Goal: Information Seeking & Learning: Understand process/instructions

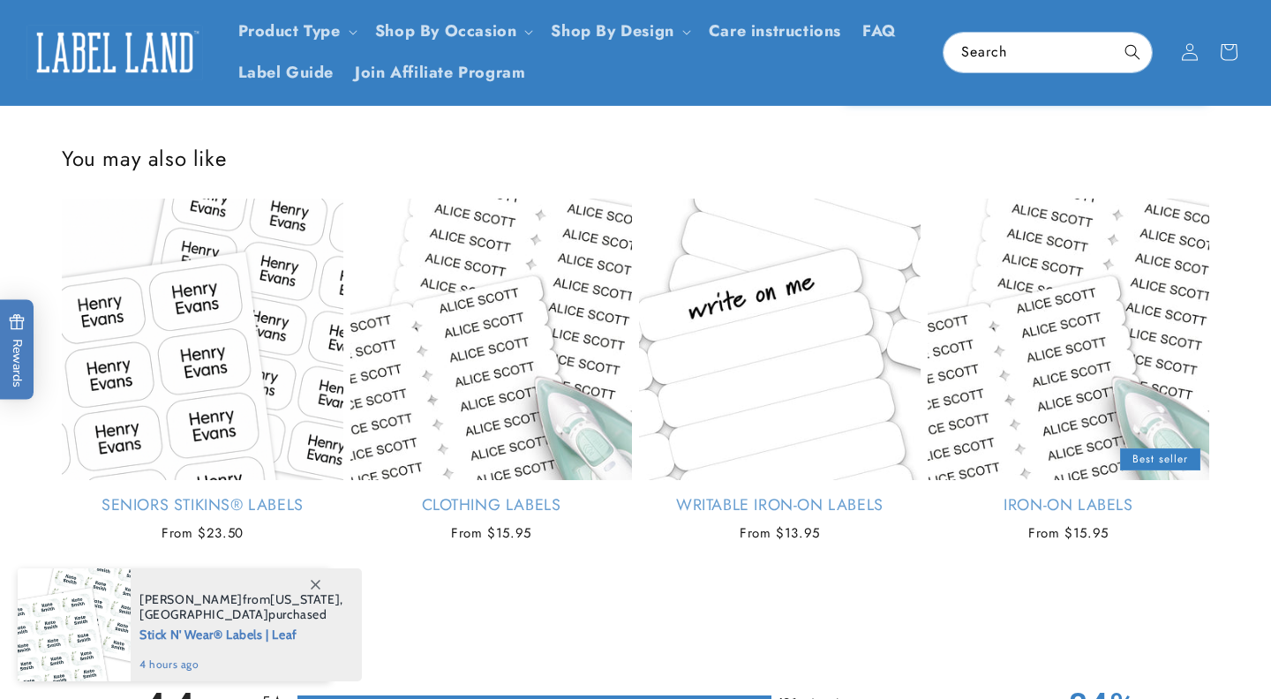
scroll to position [1098, 0]
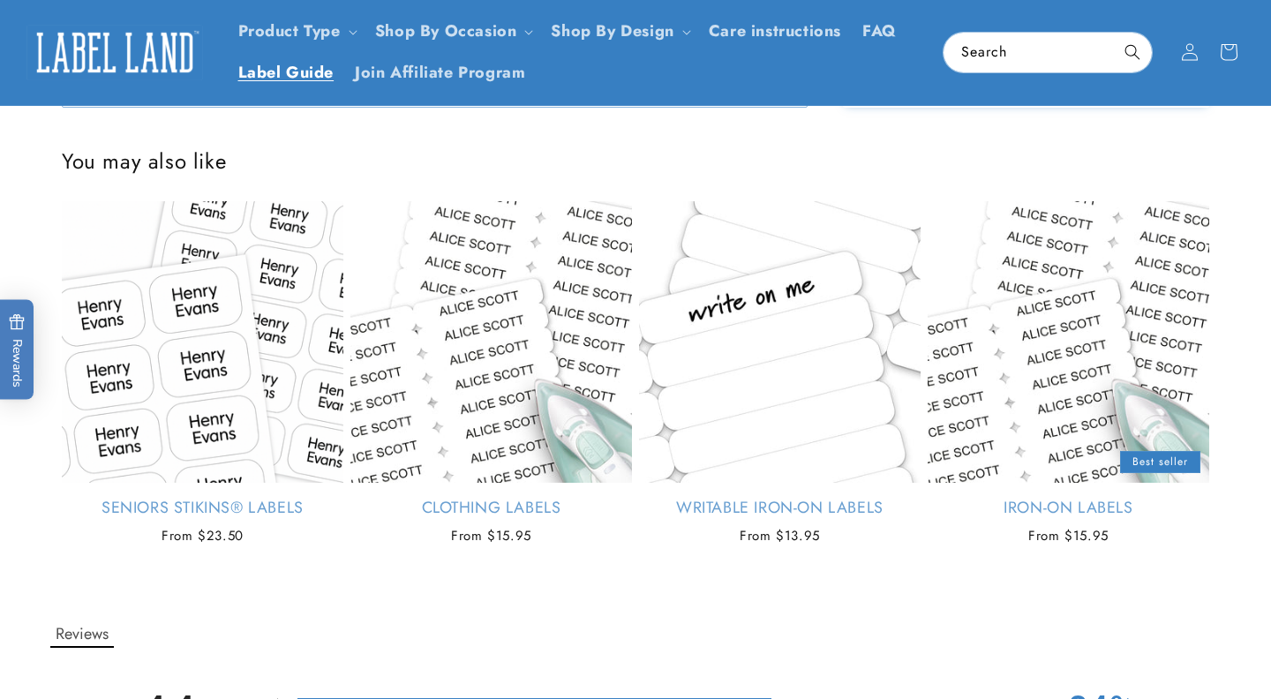
click at [303, 69] on span "Label Guide" at bounding box center [286, 73] width 96 height 20
